Goal: Book appointment/travel/reservation

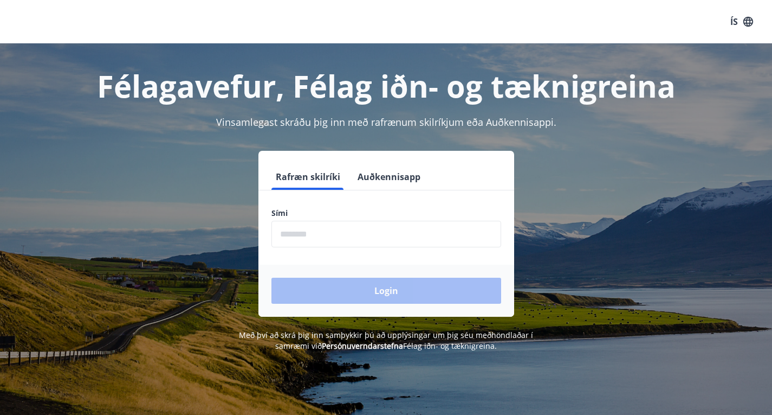
click at [298, 234] on input "phone" at bounding box center [387, 234] width 230 height 27
type input "********"
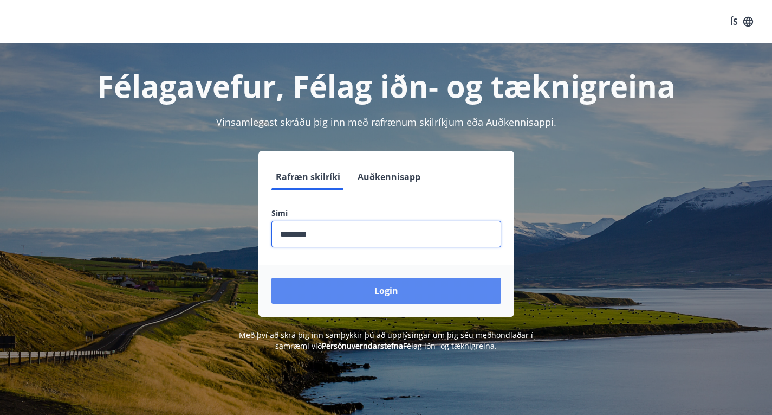
click at [360, 287] on button "Login" at bounding box center [387, 291] width 230 height 26
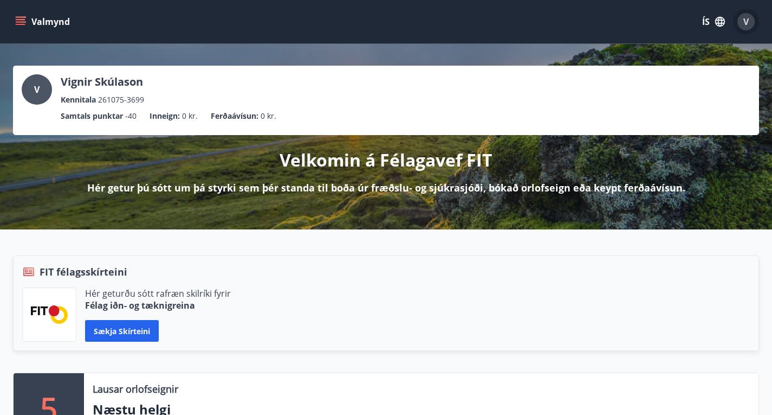
click at [745, 16] on span "V" at bounding box center [746, 22] width 5 height 12
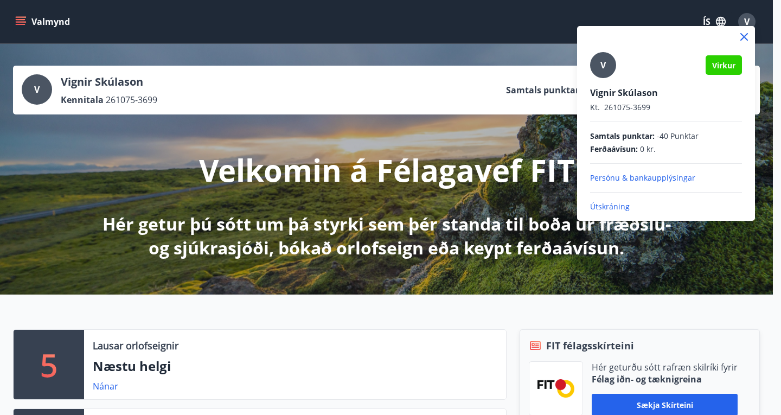
click at [456, 87] on div at bounding box center [390, 207] width 781 height 415
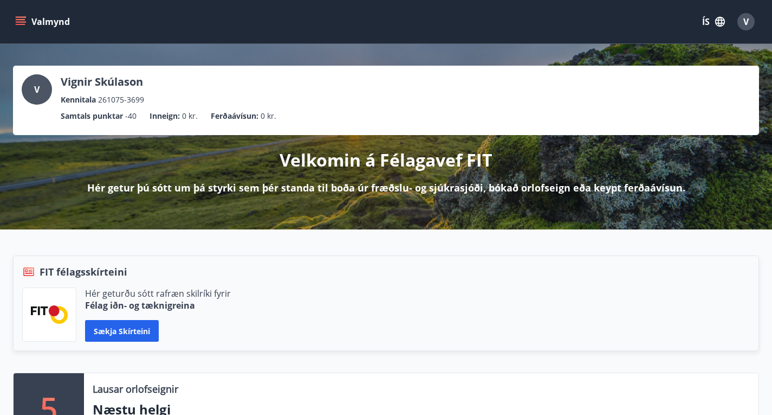
click at [31, 85] on div "V" at bounding box center [37, 89] width 30 height 30
click at [19, 22] on icon "menu" at bounding box center [22, 21] width 12 height 1
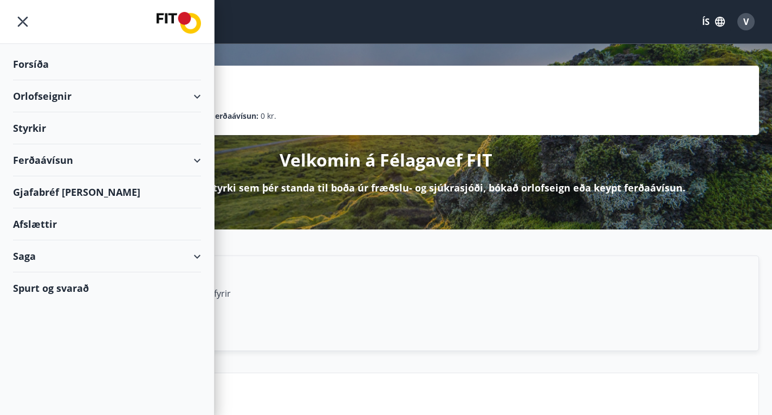
click at [350, 52] on div "V Vignir Skúlason Kennitala 261075-3699 Samtals punktar -40 Inneign : 0 kr. Fer…" at bounding box center [386, 136] width 772 height 185
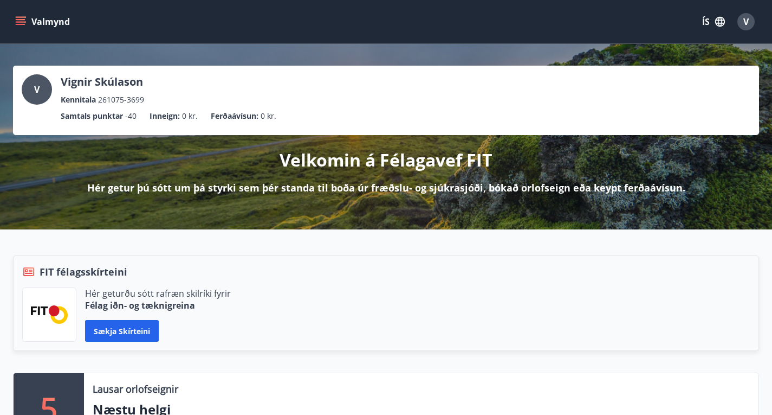
click at [491, 195] on p "Hér getur þú sótt um þá styrki sem þér standa til boða úr fræðslu- og sjúkrasjó…" at bounding box center [386, 188] width 598 height 14
click at [747, 21] on span "V" at bounding box center [746, 22] width 5 height 12
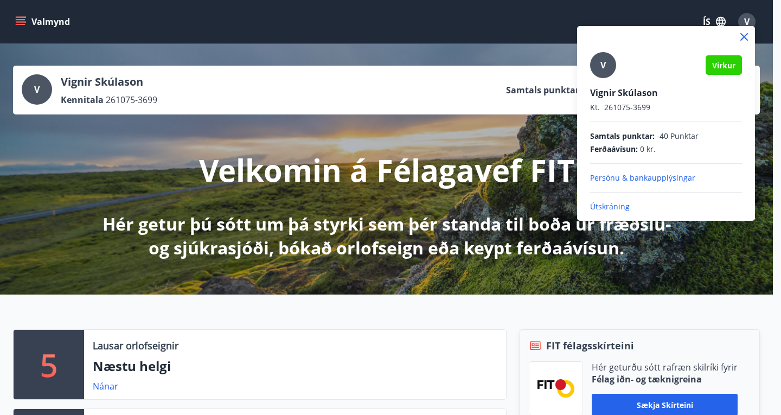
click at [602, 63] on span "V" at bounding box center [602, 65] width 5 height 12
click at [602, 80] on input "V" at bounding box center [663, 85] width 147 height 11
click at [481, 108] on div at bounding box center [390, 207] width 781 height 415
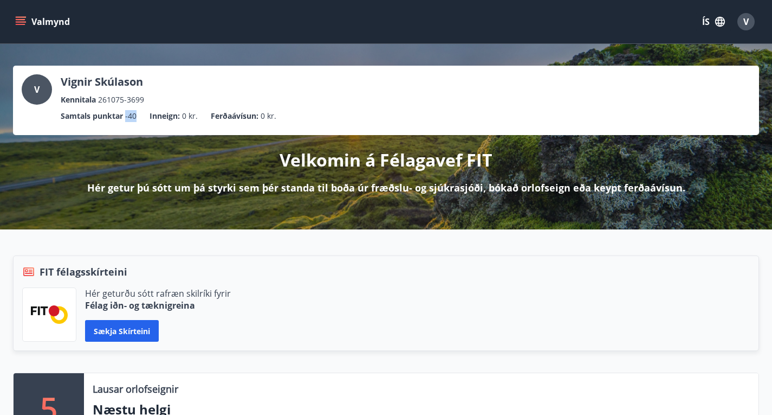
drag, startPoint x: 581, startPoint y: 86, endPoint x: 601, endPoint y: 90, distance: 20.4
click at [601, 106] on ul "Samtals punktar -40 Inneign : 0 kr. Ferðaávísun : 0 kr." at bounding box center [386, 116] width 729 height 21
click at [180, 110] on p "Inneign :" at bounding box center [165, 116] width 30 height 12
click at [123, 110] on p "Samtals punktar" at bounding box center [92, 116] width 62 height 12
click at [18, 22] on icon "menu" at bounding box center [22, 21] width 12 height 1
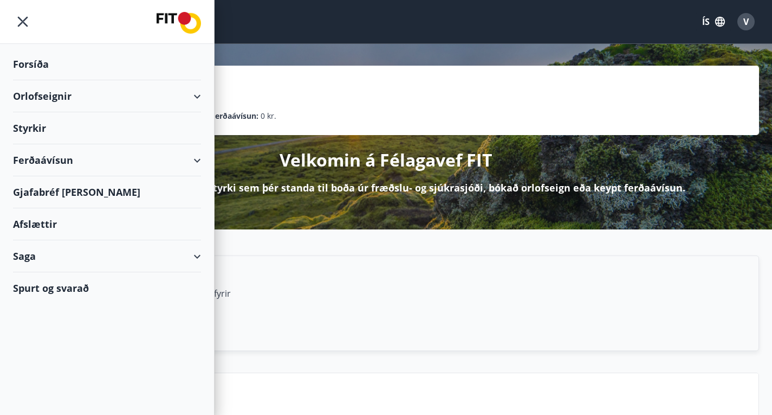
click at [29, 66] on div "Forsíða" at bounding box center [107, 64] width 188 height 32
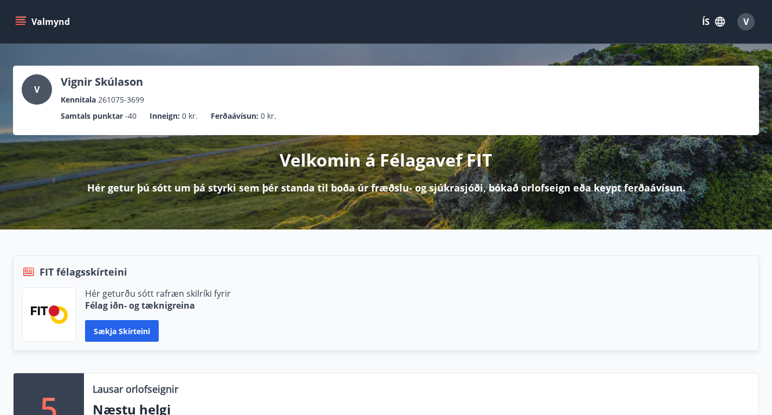
click at [20, 18] on icon "menu" at bounding box center [20, 21] width 11 height 11
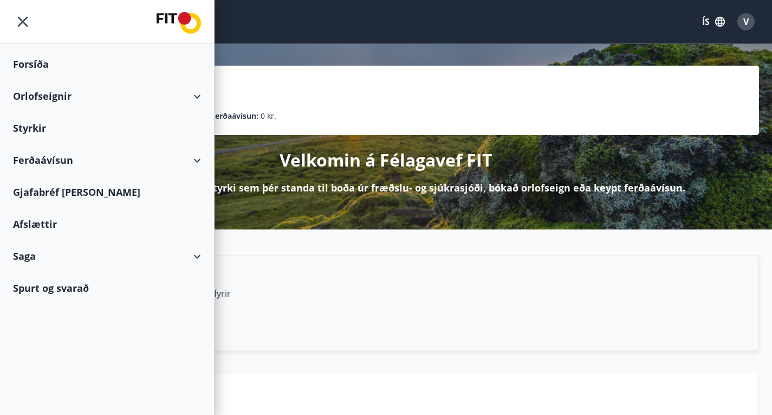
click at [65, 192] on div "Gjafabréf [PERSON_NAME]" at bounding box center [107, 192] width 188 height 32
click at [37, 98] on div "Orlofseignir" at bounding box center [107, 96] width 188 height 32
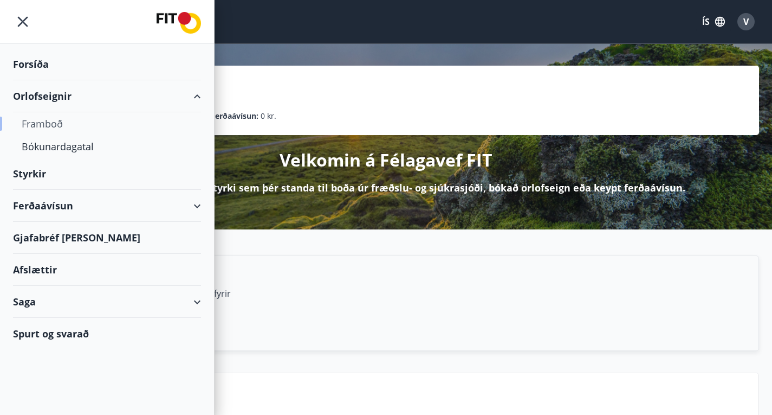
click at [51, 124] on div "Framboð" at bounding box center [107, 123] width 171 height 23
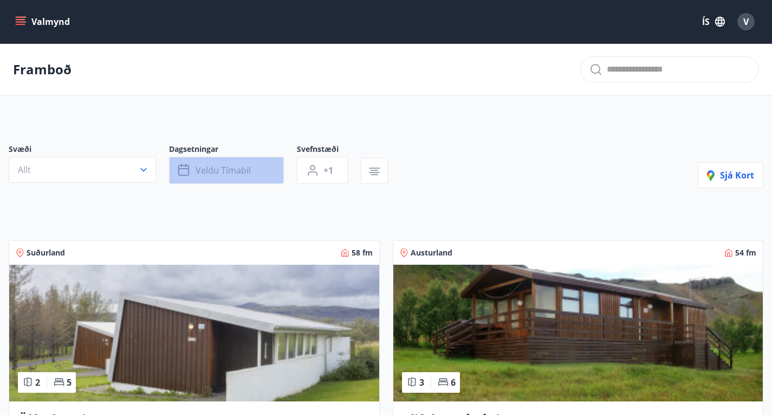
click at [212, 176] on span "Veldu tímabil" at bounding box center [223, 170] width 55 height 12
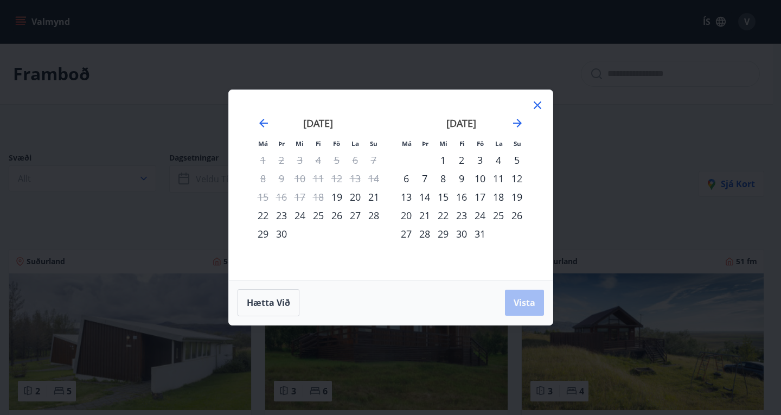
click at [145, 54] on div "Má Þr Mi Fi Fö La Su Má Þr Mi Fi Fö La Su [DATE] 1 2 3 4 5 6 7 8 9 10 11 12 13 …" at bounding box center [390, 207] width 781 height 415
click at [621, 184] on div "Má Þr Mi Fi Fö La Su Má Þr Mi Fi Fö La Su [DATE] 1 2 3 4 5 6 7 8 9 10 11 12 13 …" at bounding box center [390, 207] width 781 height 415
click at [589, 171] on div "Má Þr Mi Fi Fö La Su Má Þr Mi Fi Fö La Su [DATE] 1 2 3 4 5 6 7 8 9 10 11 12 13 …" at bounding box center [390, 207] width 781 height 415
click at [540, 105] on icon at bounding box center [537, 105] width 13 height 13
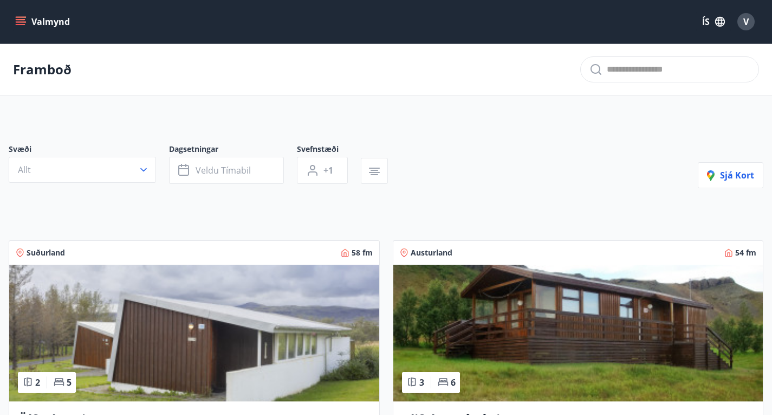
click at [380, 266] on div "Austurland 54 fm 3 6 Klifabotn í [PERSON_NAME] er 54 fm að stærð og skiptist í …" at bounding box center [572, 374] width 384 height 294
drag, startPoint x: 14, startPoint y: 73, endPoint x: 439, endPoint y: 194, distance: 442.0
click at [439, 188] on div "Svæði Allt Dagsetningar Veldu tímabil Svefnstæði +1 Sjá kort" at bounding box center [386, 166] width 755 height 44
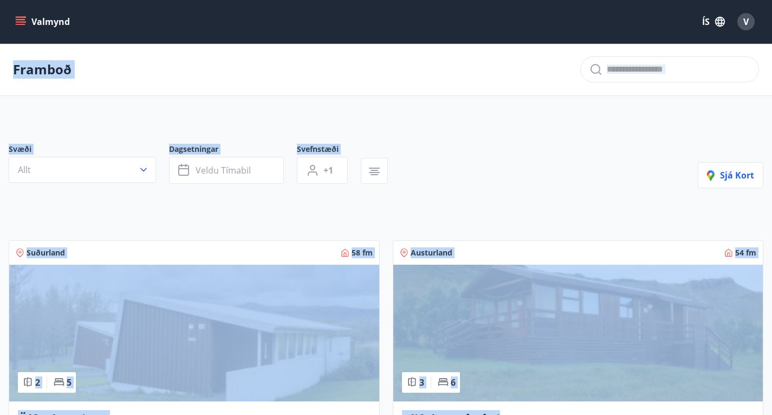
drag, startPoint x: 17, startPoint y: 72, endPoint x: 767, endPoint y: 301, distance: 784.0
click at [239, 69] on div "Framboð" at bounding box center [386, 69] width 772 height 53
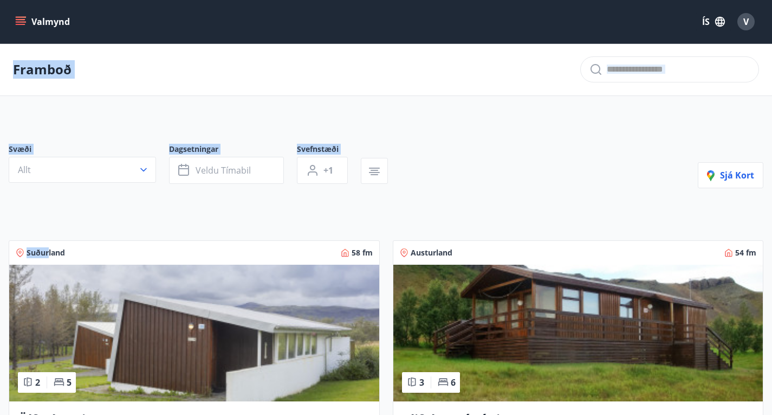
drag, startPoint x: 14, startPoint y: 73, endPoint x: 48, endPoint y: 265, distance: 194.8
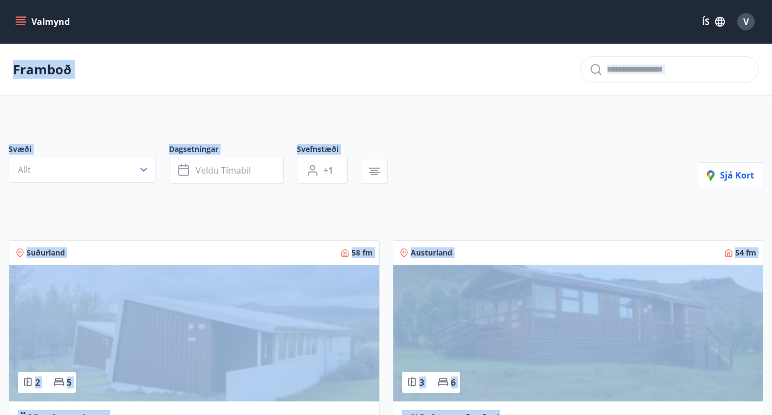
drag, startPoint x: 177, startPoint y: 64, endPoint x: 771, endPoint y: 314, distance: 644.5
click at [441, 165] on div "Svæði Allt Dagsetningar Veldu tímabil Svefnstæði +1 Sjá kort" at bounding box center [386, 166] width 755 height 44
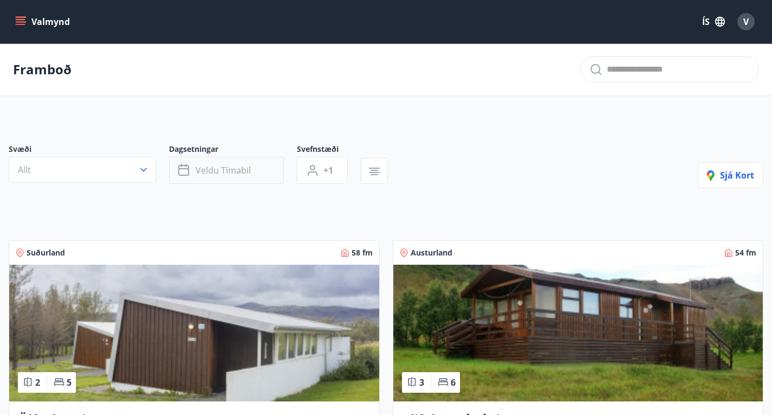
click at [221, 174] on span "Veldu tímabil" at bounding box center [223, 170] width 55 height 12
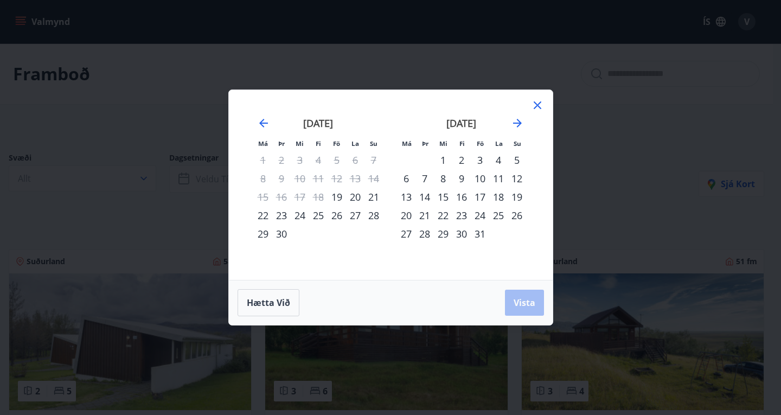
click at [478, 179] on div "10" at bounding box center [480, 178] width 18 height 18
click at [518, 180] on div "12" at bounding box center [516, 178] width 18 height 18
click at [527, 305] on span "Vista" at bounding box center [524, 303] width 22 height 12
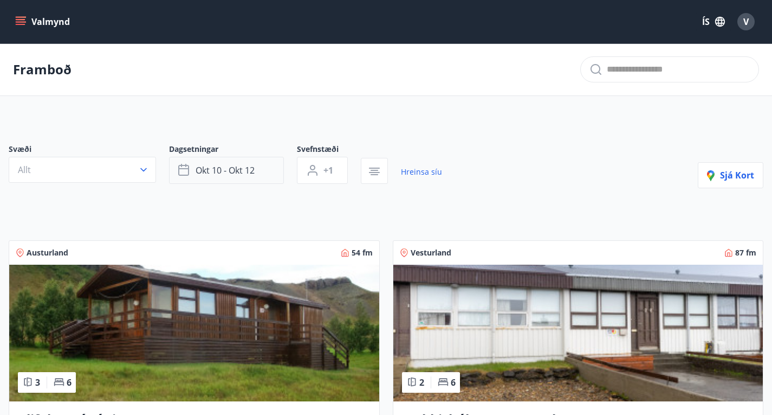
click at [222, 176] on span "okt 10 - okt 12" at bounding box center [225, 170] width 59 height 12
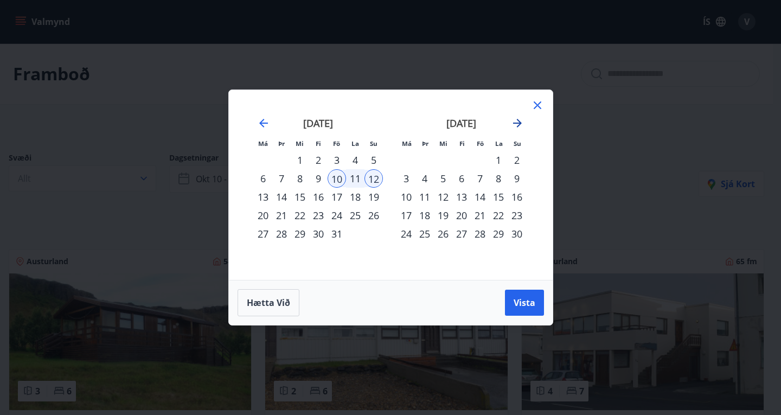
click at [514, 120] on icon "Move forward to switch to the next month." at bounding box center [517, 123] width 13 height 13
click at [480, 196] on div "16" at bounding box center [480, 197] width 18 height 18
click at [518, 198] on div "18" at bounding box center [516, 197] width 18 height 18
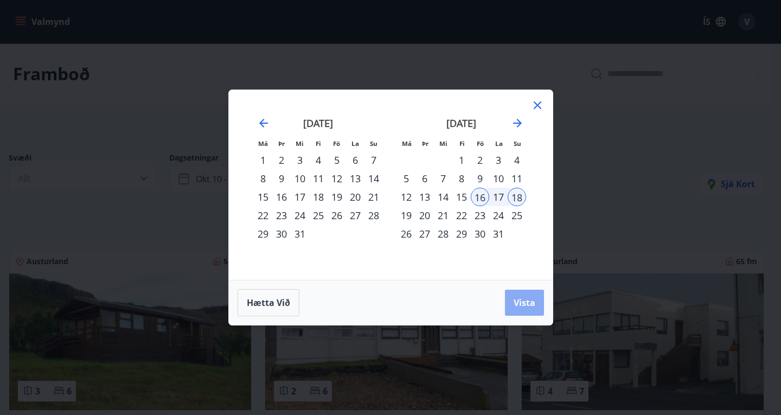
click at [525, 304] on span "Vista" at bounding box center [524, 303] width 22 height 12
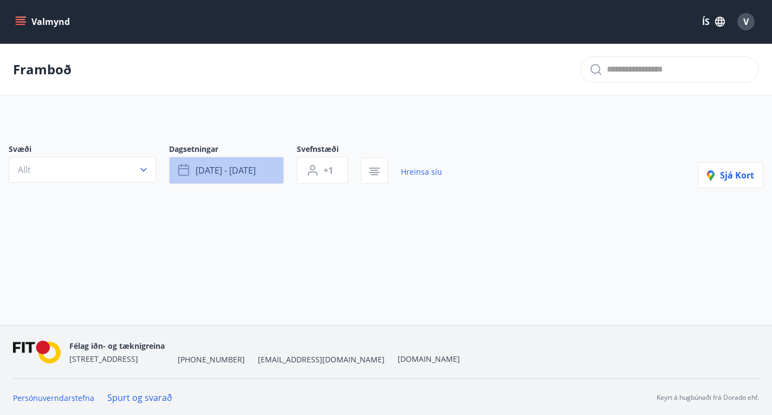
click at [251, 176] on span "[DATE] - [DATE]" at bounding box center [226, 170] width 60 height 12
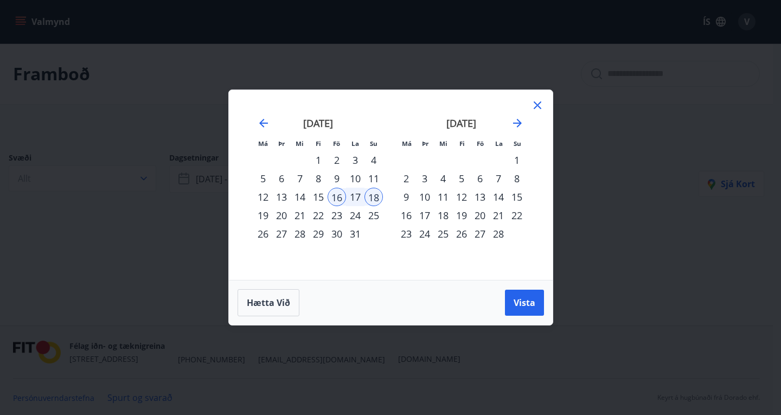
click at [336, 217] on div "23" at bounding box center [336, 215] width 18 height 18
click at [376, 217] on div "25" at bounding box center [373, 215] width 18 height 18
click at [524, 304] on span "Vista" at bounding box center [524, 303] width 22 height 12
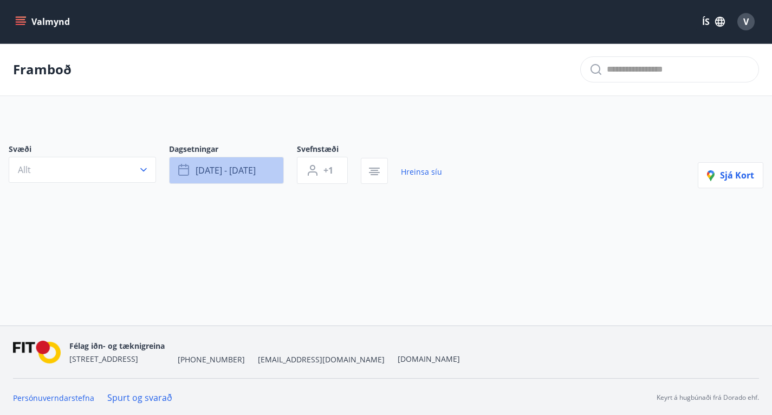
click at [230, 184] on button "[DATE] - [DATE]" at bounding box center [226, 170] width 115 height 27
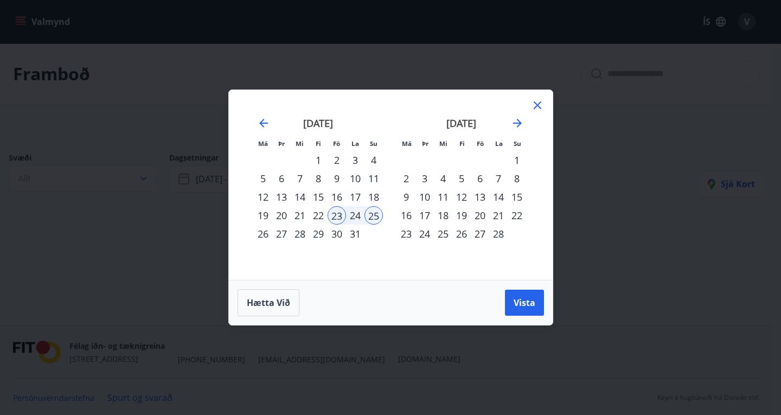
click at [251, 123] on div "[DATE] 1 2 3 4 5 6 7 8 9 10 11 12 13 14 15 16 17 18 19 20 21 22 23 24 25 26 27 …" at bounding box center [318, 192] width 143 height 178
click at [262, 122] on icon "Move backward to switch to the previous month." at bounding box center [263, 123] width 13 height 13
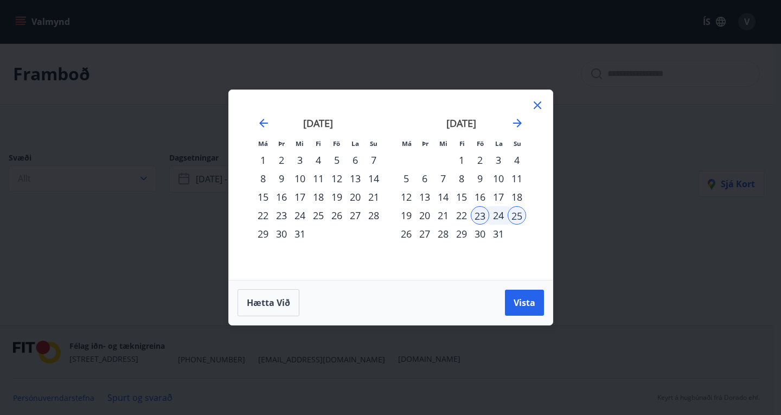
click at [335, 159] on div "5" at bounding box center [336, 160] width 18 height 18
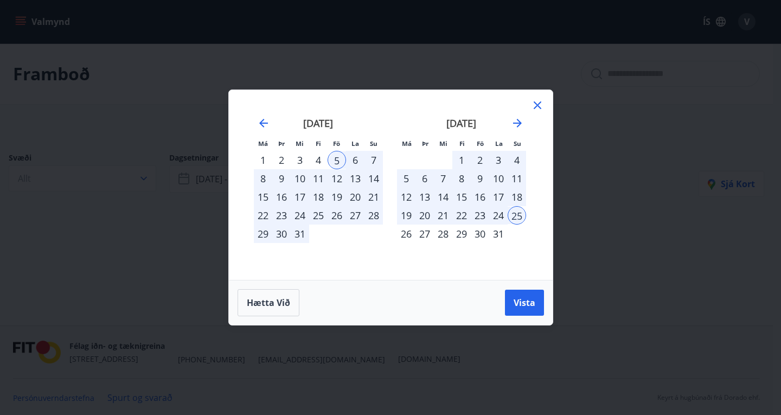
click at [375, 157] on div "7" at bounding box center [373, 160] width 18 height 18
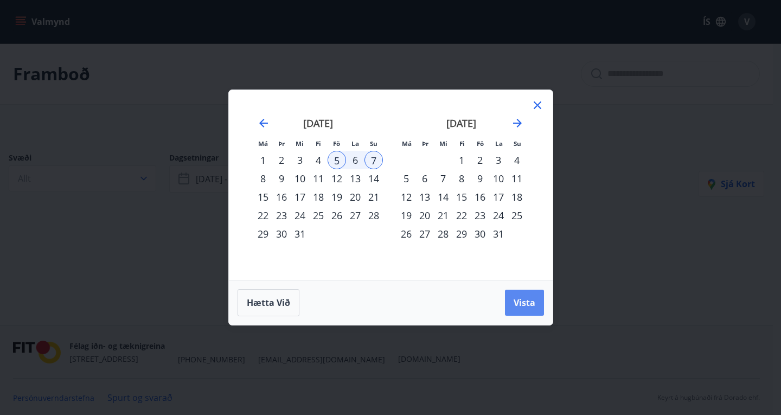
click at [526, 300] on span "Vista" at bounding box center [524, 303] width 22 height 12
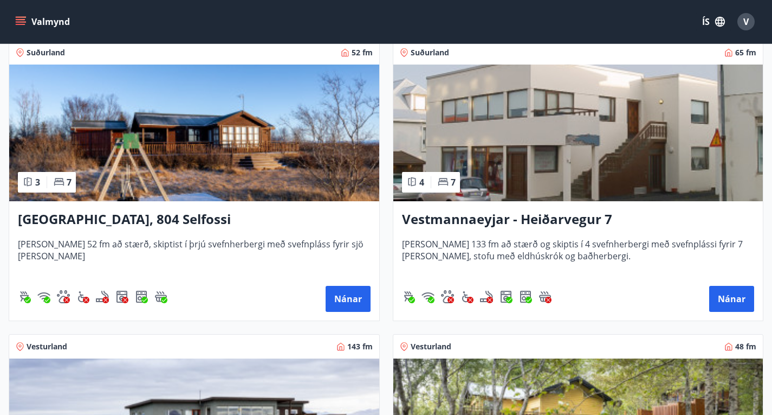
scroll to position [787, 0]
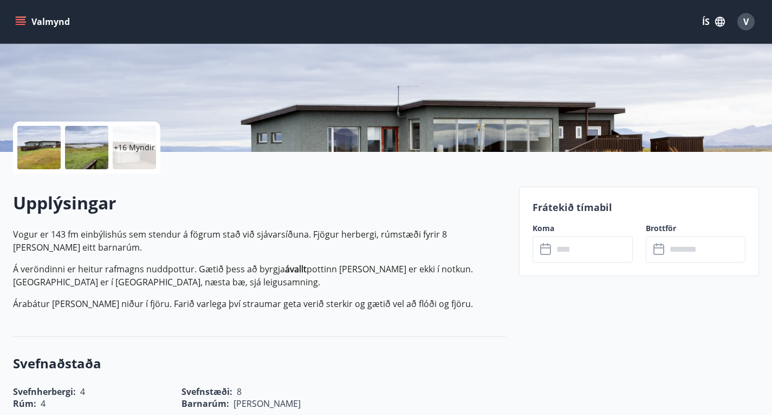
scroll to position [174, 0]
click at [580, 249] on input "text" at bounding box center [593, 248] width 80 height 27
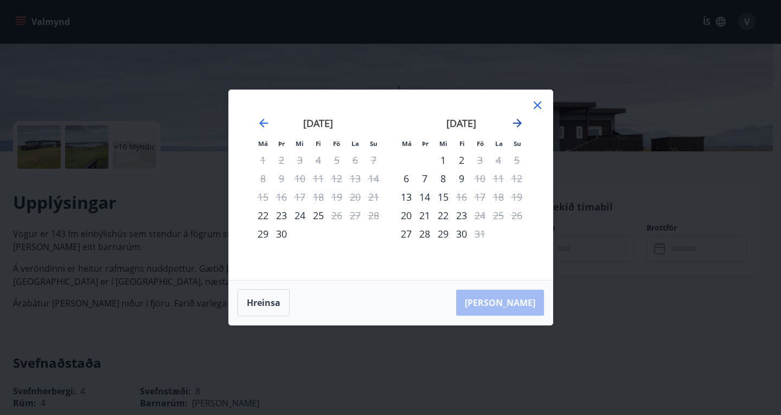
click at [517, 125] on icon "Move forward to switch to the next month." at bounding box center [517, 123] width 13 height 13
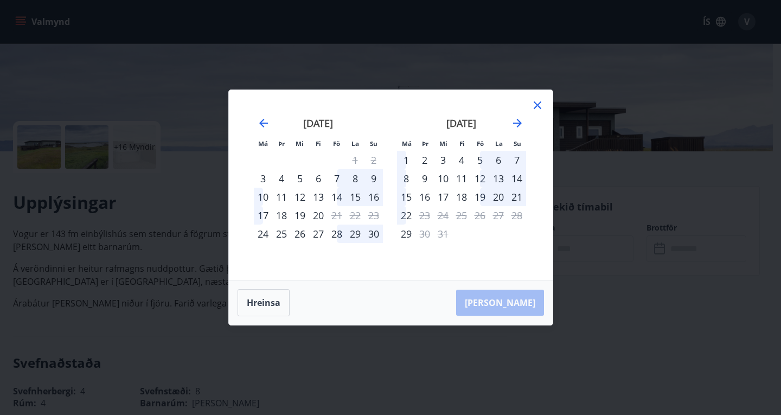
click at [479, 160] on div "5" at bounding box center [480, 160] width 18 height 18
click at [517, 159] on div "7" at bounding box center [516, 160] width 18 height 18
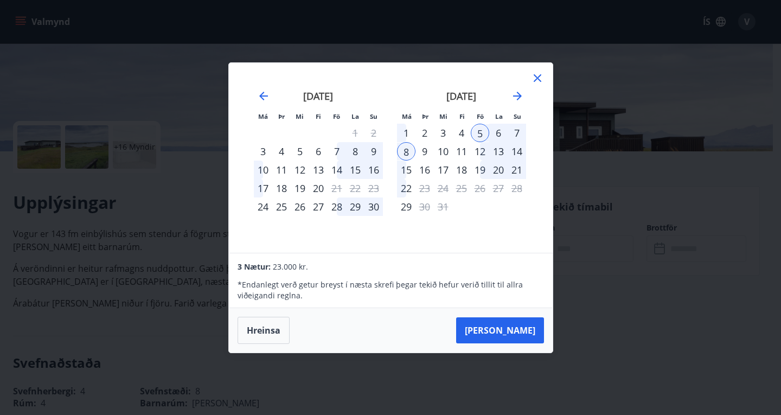
click at [537, 78] on icon at bounding box center [537, 78] width 2 height 2
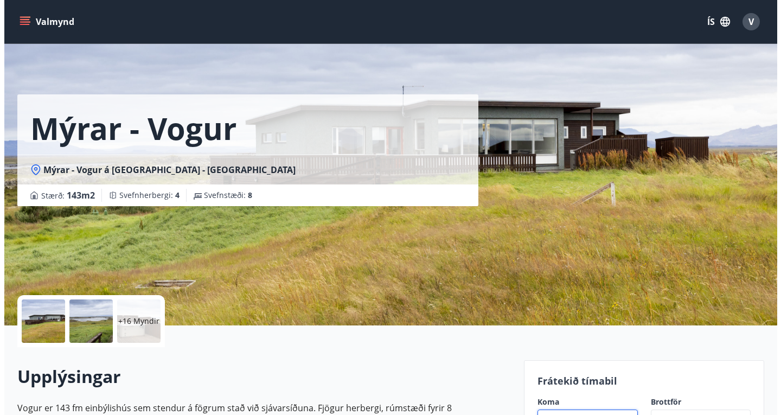
scroll to position [23, 0]
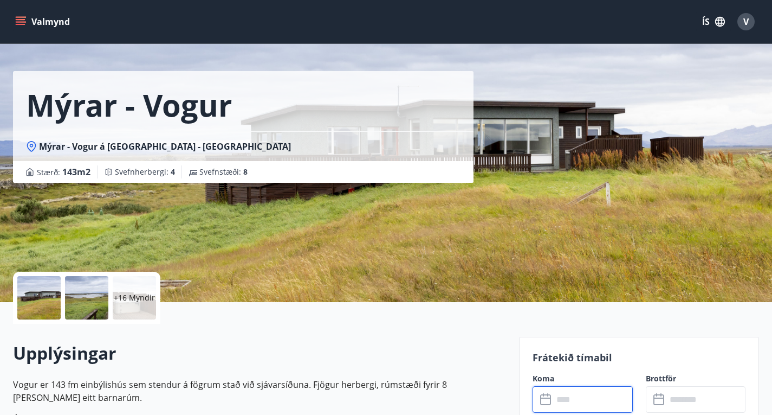
click at [131, 297] on p "+16 Myndir" at bounding box center [134, 297] width 41 height 11
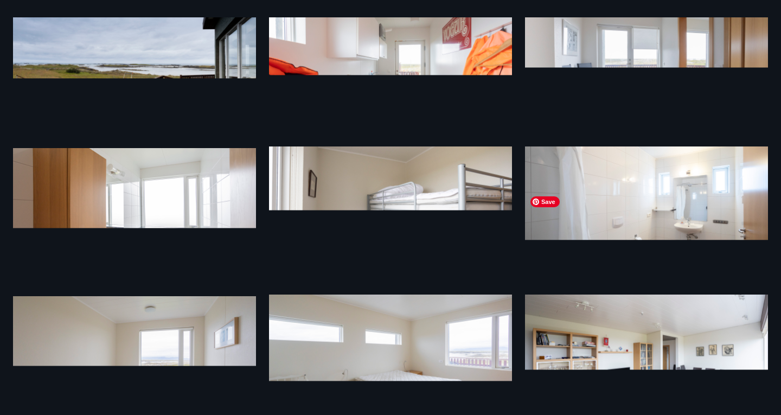
scroll to position [358, 0]
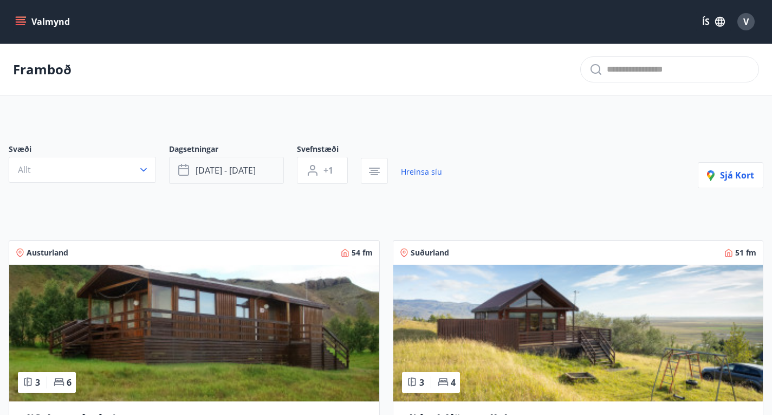
click at [218, 175] on span "[DATE] - [DATE]" at bounding box center [226, 170] width 60 height 12
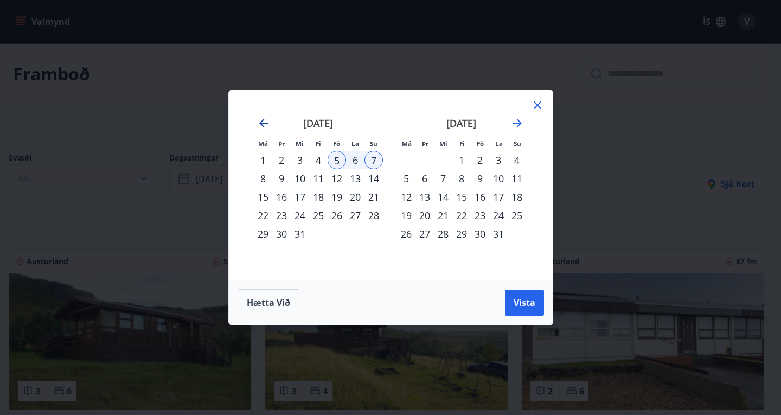
click at [258, 121] on icon "Move backward to switch to the previous month." at bounding box center [263, 123] width 13 height 13
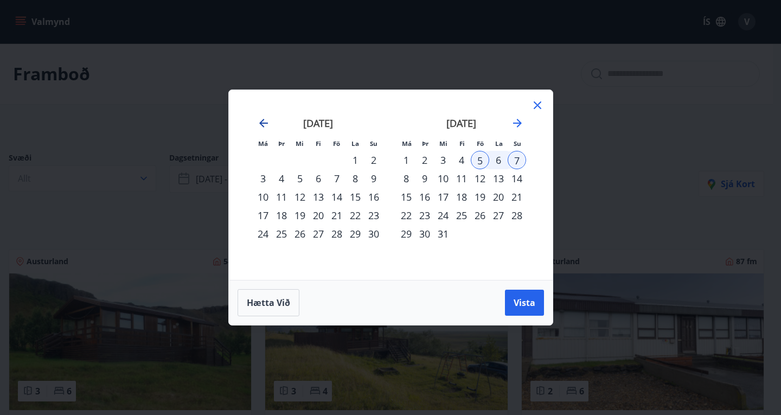
click at [258, 121] on icon "Move backward to switch to the previous month." at bounding box center [263, 123] width 13 height 13
click at [338, 176] on div "10" at bounding box center [336, 178] width 18 height 18
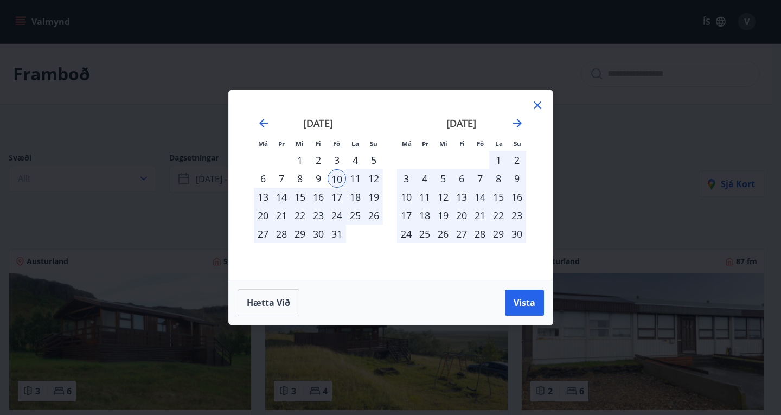
click at [373, 173] on div "12" at bounding box center [373, 178] width 18 height 18
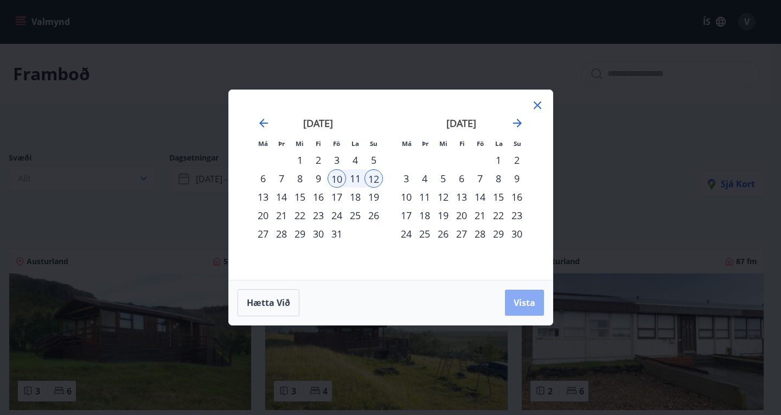
click at [519, 300] on span "Vista" at bounding box center [524, 303] width 22 height 12
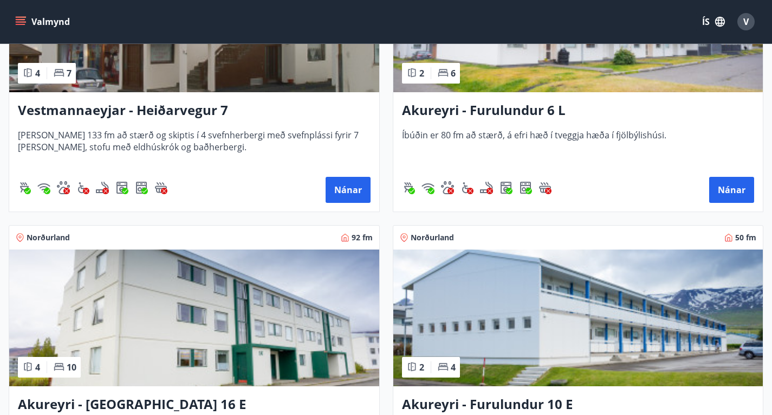
scroll to position [602, 0]
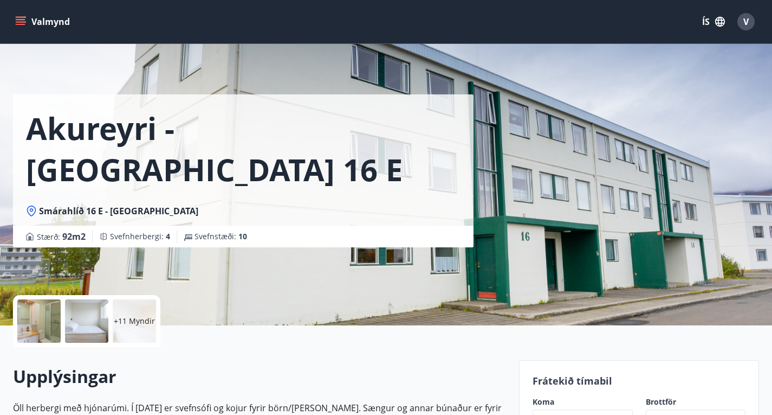
click at [131, 317] on p "+11 Myndir" at bounding box center [134, 320] width 41 height 11
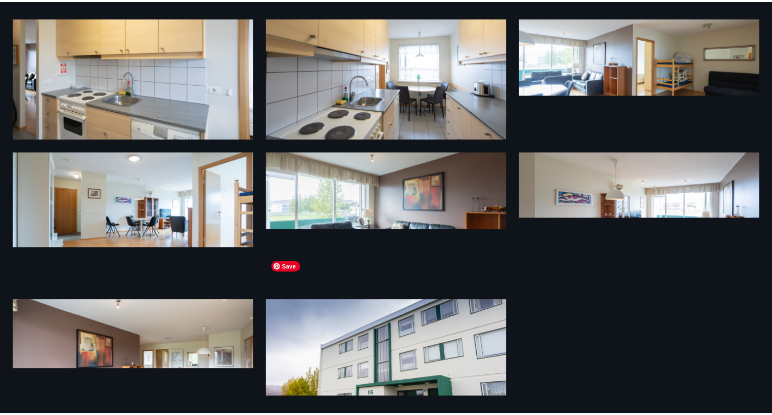
scroll to position [542, 0]
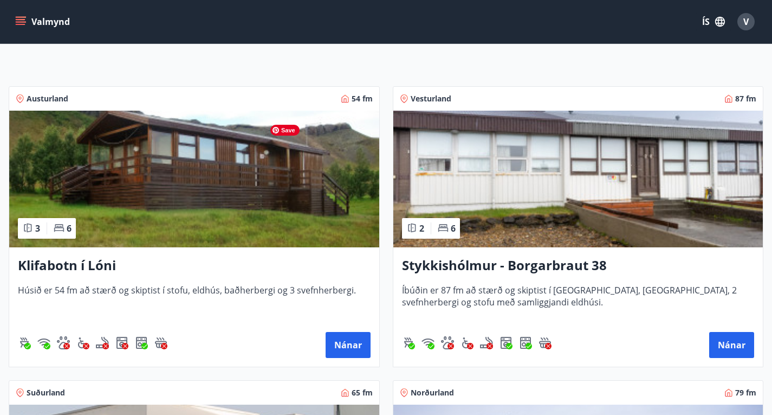
scroll to position [155, 0]
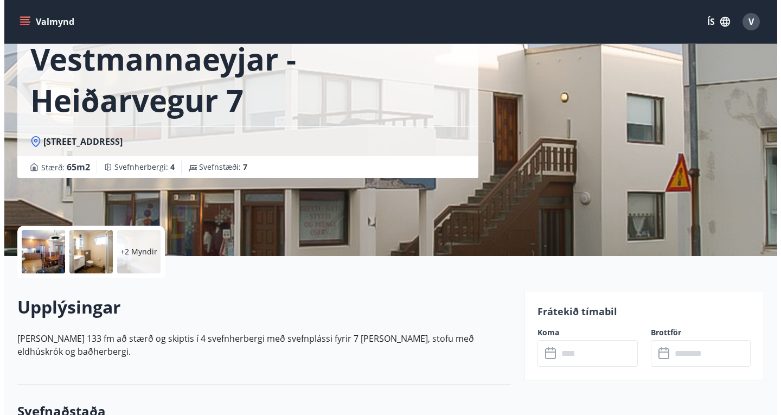
scroll to position [71, 0]
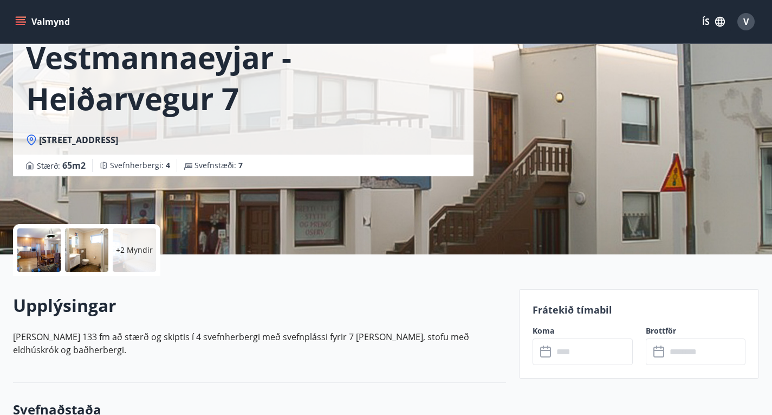
click at [118, 253] on p "+2 Myndir" at bounding box center [134, 249] width 37 height 11
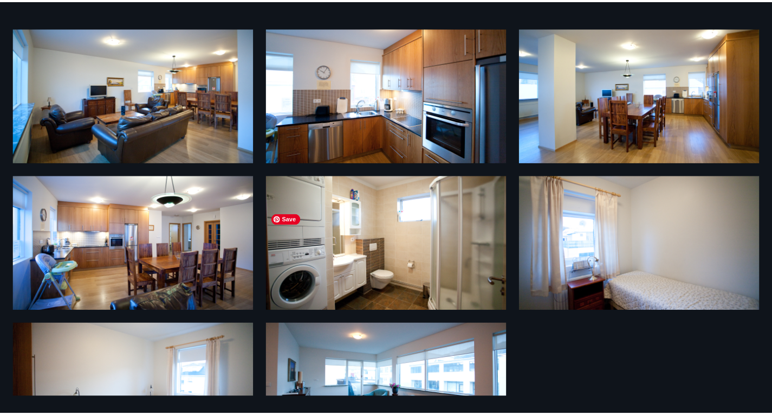
scroll to position [0, 0]
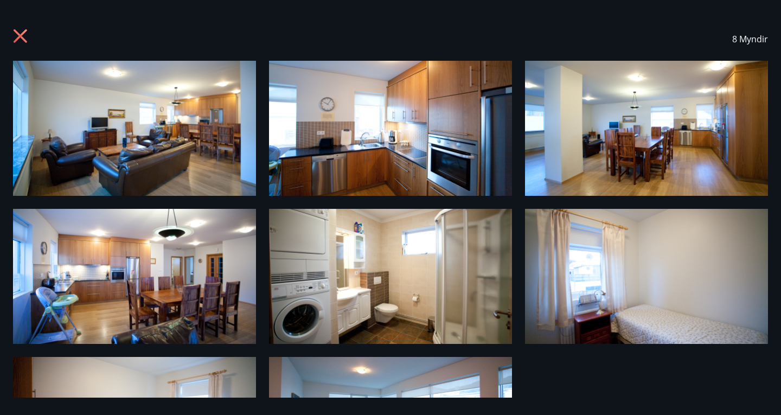
click at [19, 33] on icon at bounding box center [21, 37] width 17 height 17
